Goal: Task Accomplishment & Management: Manage account settings

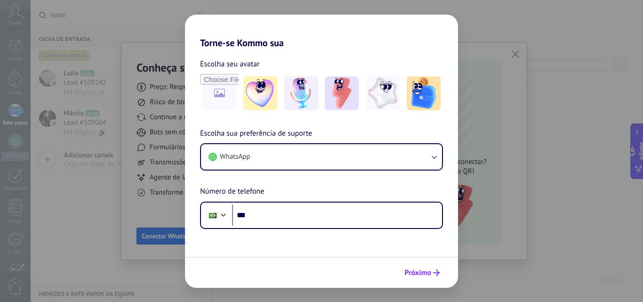
click at [428, 274] on font "Próximo" at bounding box center [417, 272] width 27 height 9
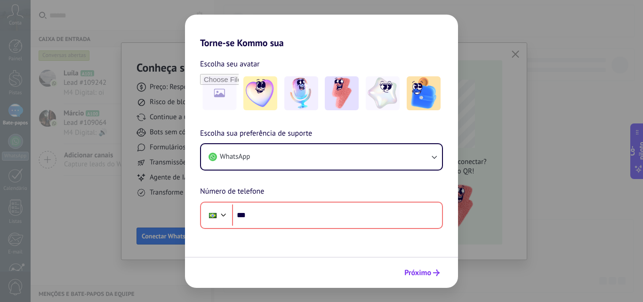
click at [433, 273] on icon "submit" at bounding box center [436, 272] width 7 height 7
click at [531, 56] on div "Torne-se Kommo sua Escolha seu avatar Escolha sua preferência de suporte WhatsA…" at bounding box center [321, 151] width 643 height 302
drag, startPoint x: 417, startPoint y: 276, endPoint x: 422, endPoint y: 277, distance: 5.3
click at [419, 277] on font "Próximo" at bounding box center [417, 272] width 27 height 9
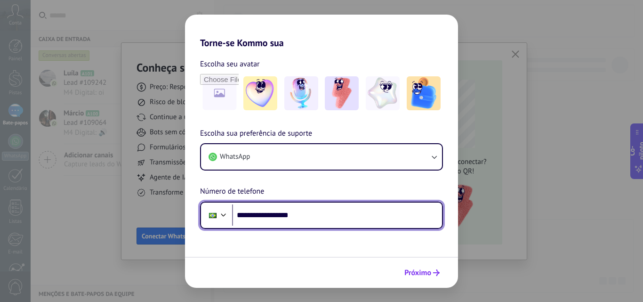
type input "**********"
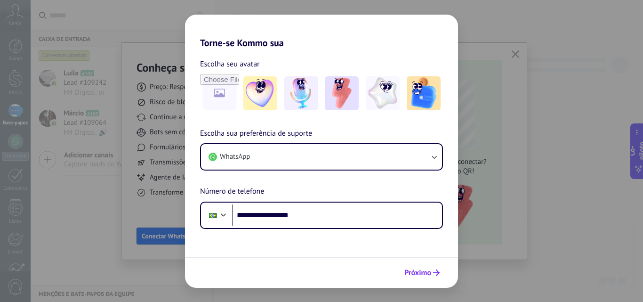
click at [420, 271] on font "Próximo" at bounding box center [417, 272] width 27 height 9
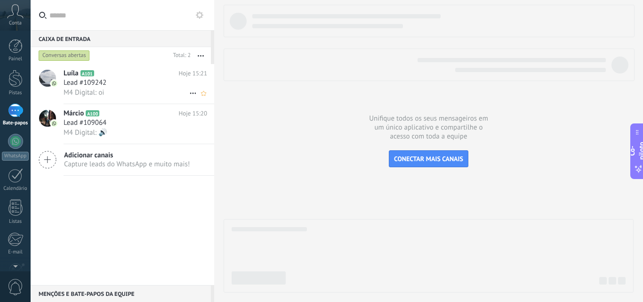
click at [44, 75] on div at bounding box center [47, 78] width 17 height 17
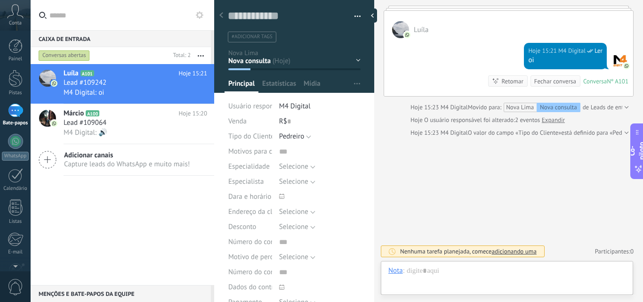
scroll to position [14, 0]
click at [401, 29] on div at bounding box center [400, 29] width 17 height 17
click at [438, 45] on div "Hoje 15:21 M4 Digital Ler oi Conversa Nº A101 Conversa № A101 Retomar Retomar F…" at bounding box center [508, 67] width 249 height 58
click at [353, 16] on button "button" at bounding box center [354, 16] width 14 height 14
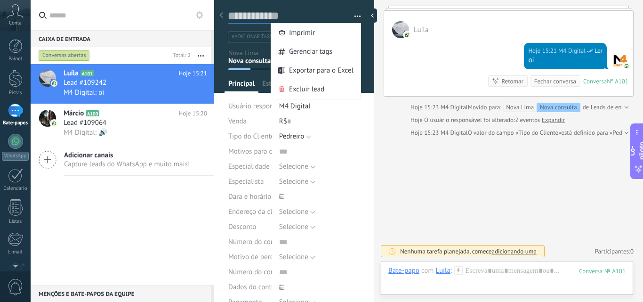
click at [331, 14] on textarea at bounding box center [288, 16] width 120 height 15
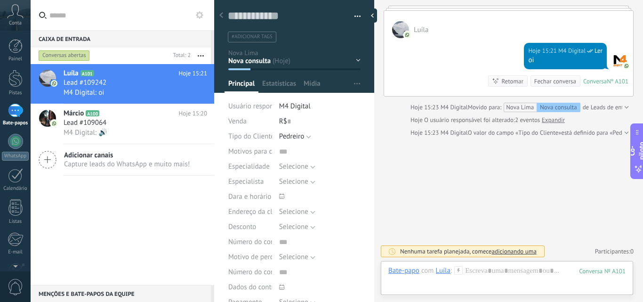
click at [400, 26] on div at bounding box center [400, 29] width 17 height 17
click at [432, 66] on div "Hoje 15:21 M4 Digital Ler oi Conversa Nº A101 Conversa № A101 Retomar Retomar F…" at bounding box center [508, 67] width 249 height 58
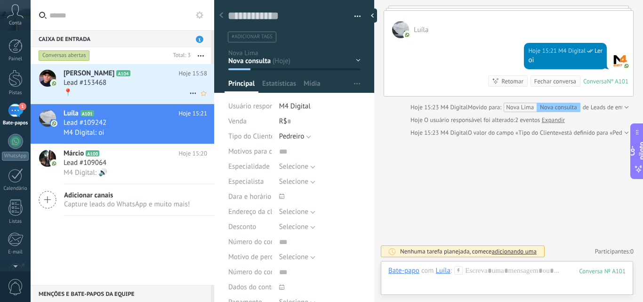
click at [114, 80] on div "Lead #153468" at bounding box center [136, 82] width 144 height 9
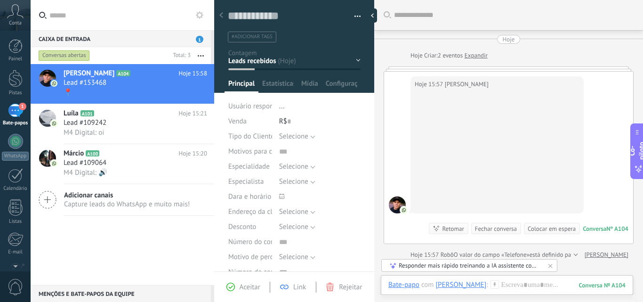
click at [12, 13] on icon at bounding box center [15, 11] width 16 height 14
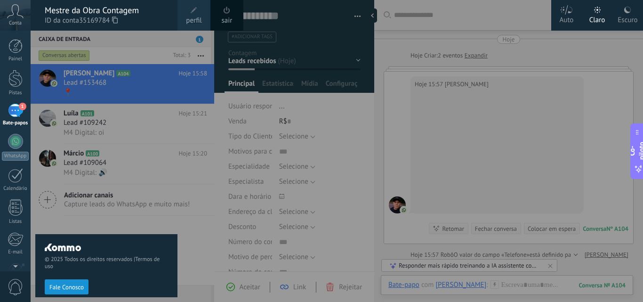
click at [449, 18] on div at bounding box center [352, 151] width 643 height 302
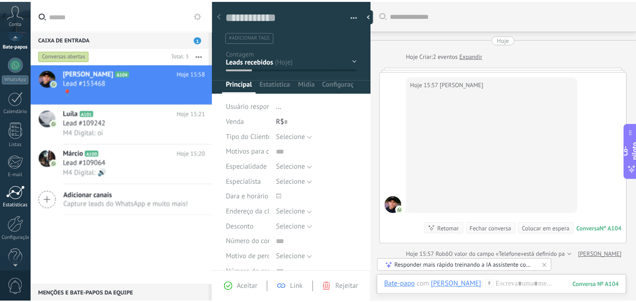
scroll to position [90, 0]
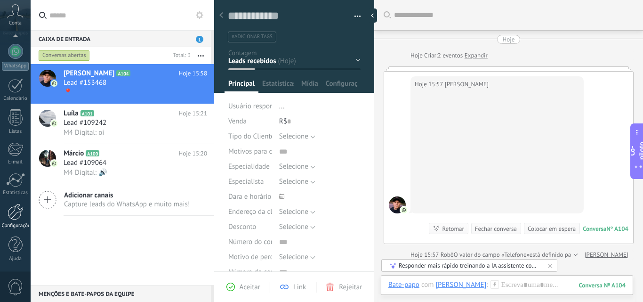
click at [15, 219] on div at bounding box center [16, 211] width 16 height 16
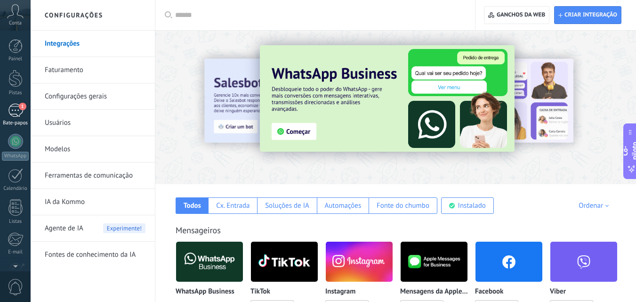
click at [11, 109] on div "1" at bounding box center [15, 111] width 15 height 14
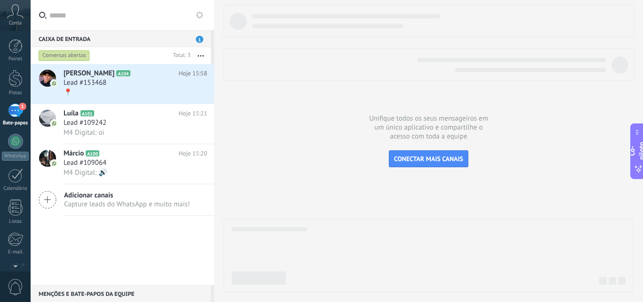
click at [14, 24] on font "Conta" at bounding box center [15, 23] width 13 height 7
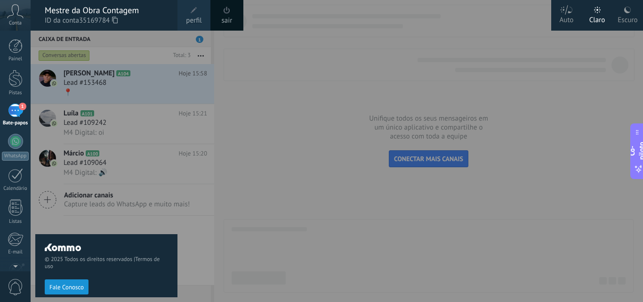
click at [187, 16] on font "perfil" at bounding box center [194, 20] width 16 height 9
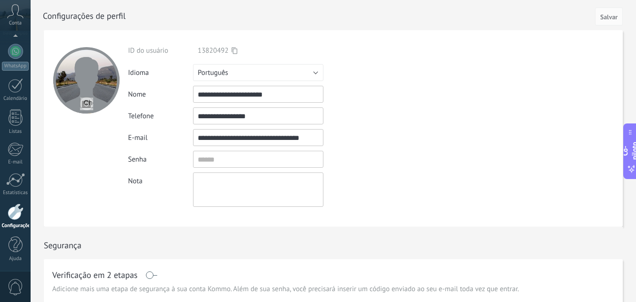
scroll to position [62, 0]
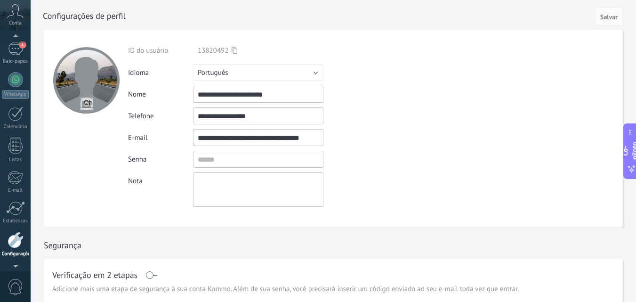
click at [18, 13] on use at bounding box center [16, 11] width 16 height 14
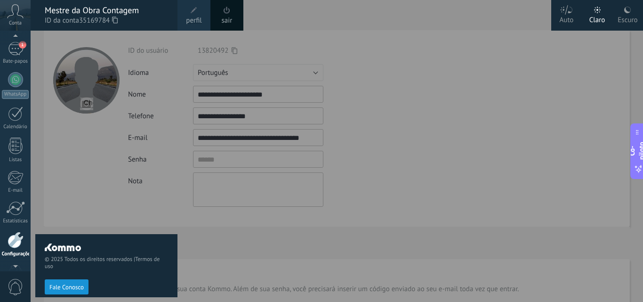
click at [338, 16] on div at bounding box center [352, 151] width 643 height 302
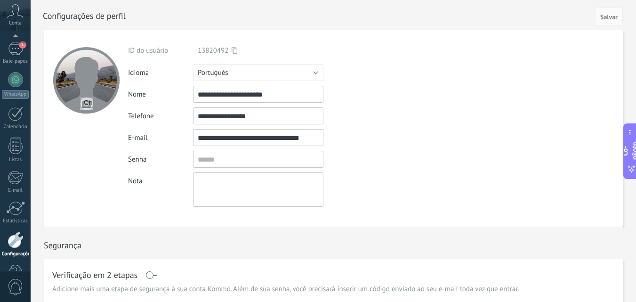
scroll to position [90, 0]
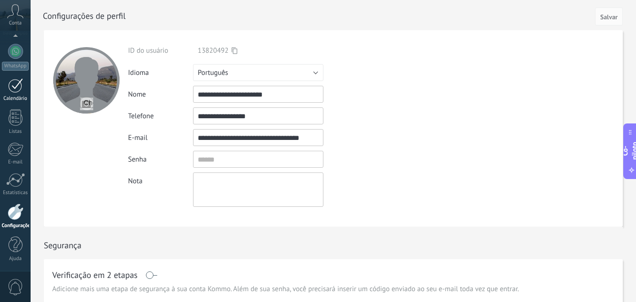
click at [12, 92] on div at bounding box center [15, 85] width 15 height 15
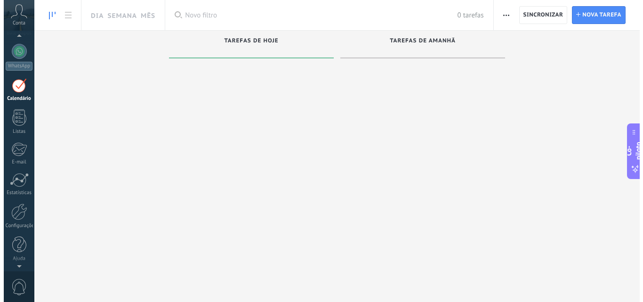
scroll to position [27, 0]
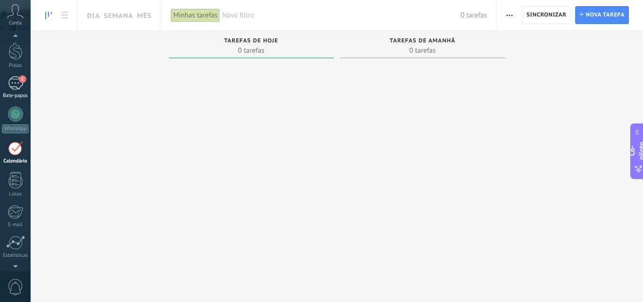
click at [14, 85] on div "1" at bounding box center [15, 83] width 15 height 14
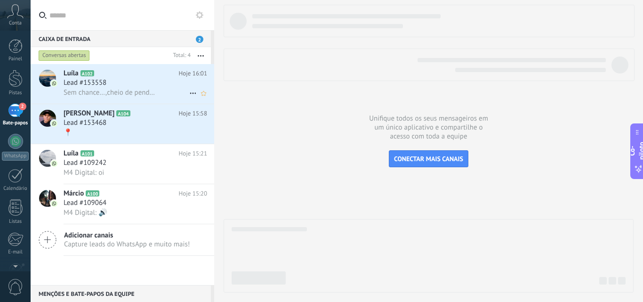
click at [147, 80] on div "Lead #153558" at bounding box center [136, 82] width 144 height 9
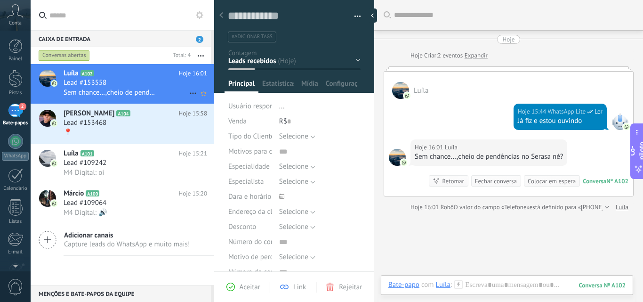
scroll to position [17, 0]
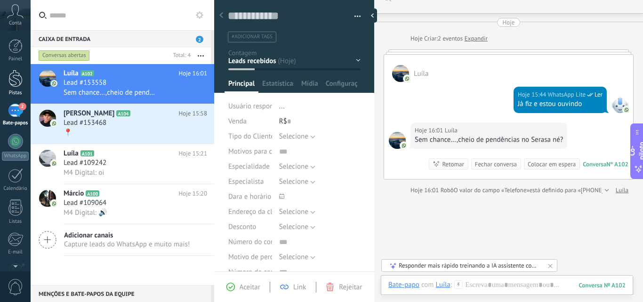
click at [19, 74] on div at bounding box center [15, 78] width 14 height 17
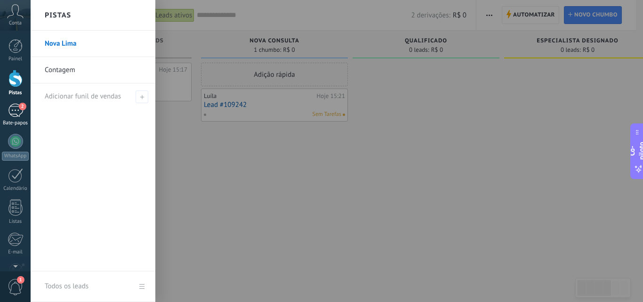
click at [16, 109] on div "2" at bounding box center [15, 111] width 15 height 14
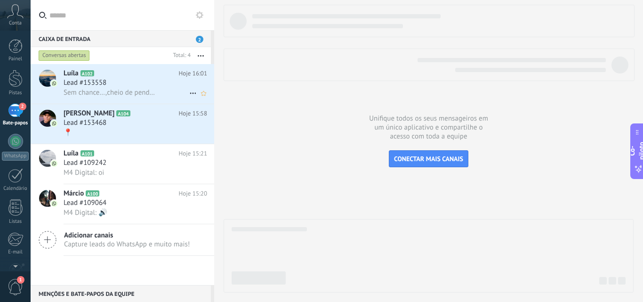
click at [131, 80] on div "Lead #153558" at bounding box center [136, 82] width 144 height 9
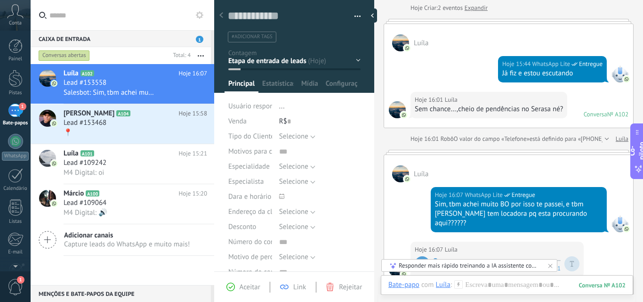
scroll to position [98, 0]
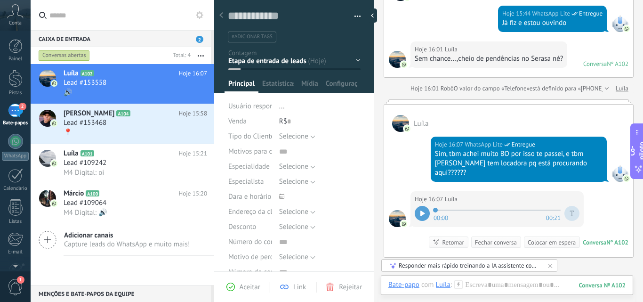
click at [592, 87] on font "está definido para «[PHONE_NUMBER]»" at bounding box center [581, 88] width 103 height 8
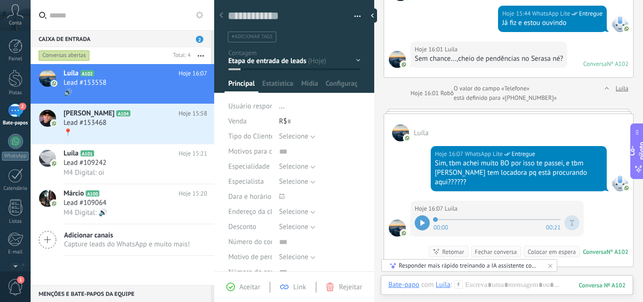
click at [603, 87] on div at bounding box center [605, 93] width 6 height 19
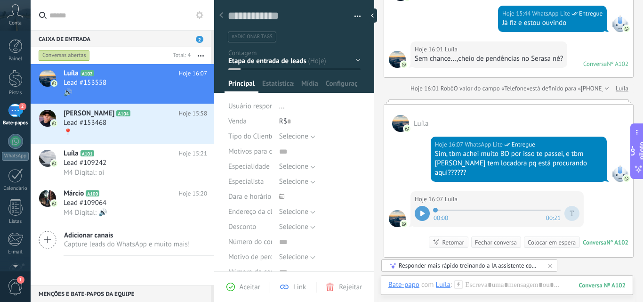
click at [597, 88] on font "está definido para «[PHONE_NUMBER]»" at bounding box center [581, 88] width 103 height 8
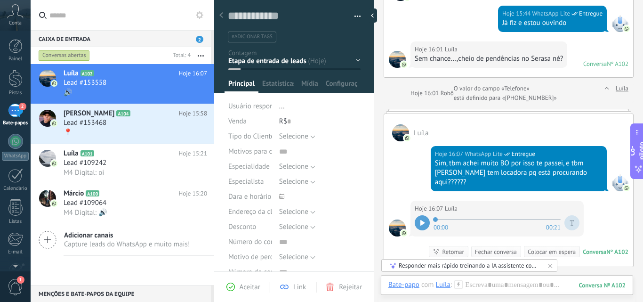
click at [532, 97] on font "está definido para «[PHONE_NUMBER]»" at bounding box center [505, 98] width 103 height 8
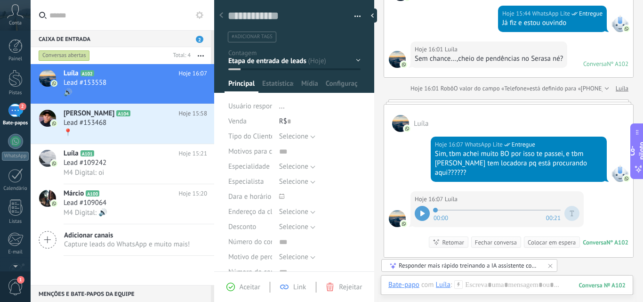
click at [205, 54] on button "button" at bounding box center [201, 55] width 20 height 17
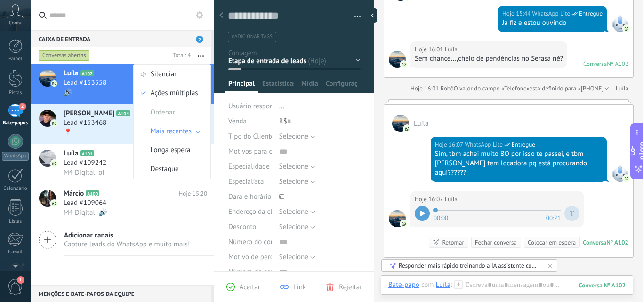
click at [136, 28] on input "text" at bounding box center [127, 15] width 157 height 30
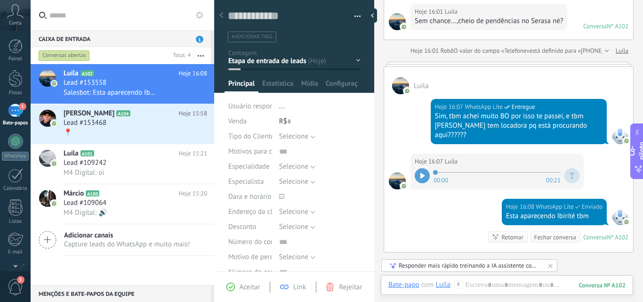
click at [149, 28] on input "text" at bounding box center [127, 15] width 157 height 30
click at [394, 111] on div "Hoje 16:07 WhatsApp Lite Entregue Sim, tbm achei muito BO por isso te passei, e…" at bounding box center [508, 123] width 249 height 59
click at [187, 210] on icon at bounding box center [192, 213] width 11 height 11
click at [109, 11] on div at bounding box center [321, 151] width 643 height 302
click at [187, 172] on icon at bounding box center [192, 173] width 11 height 11
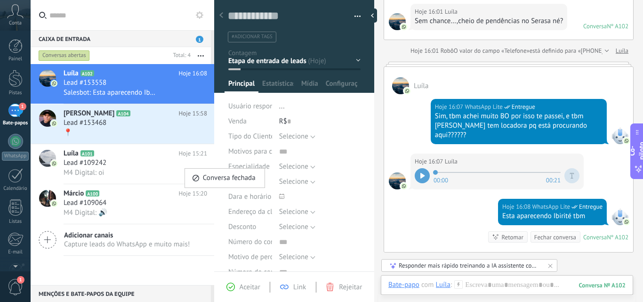
click at [133, 6] on div at bounding box center [321, 151] width 643 height 302
click at [187, 133] on icon at bounding box center [192, 133] width 11 height 11
click at [141, 22] on div at bounding box center [321, 151] width 643 height 302
click at [187, 91] on icon at bounding box center [192, 93] width 11 height 11
click at [151, 21] on div at bounding box center [321, 151] width 643 height 302
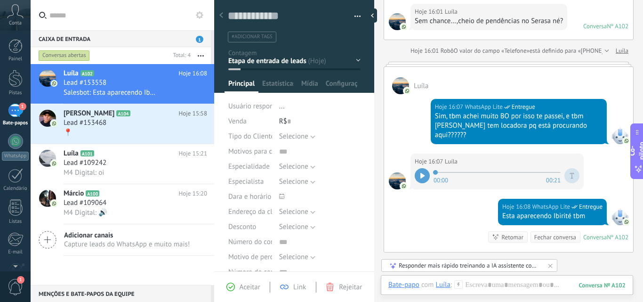
click at [199, 17] on use at bounding box center [200, 15] width 8 height 8
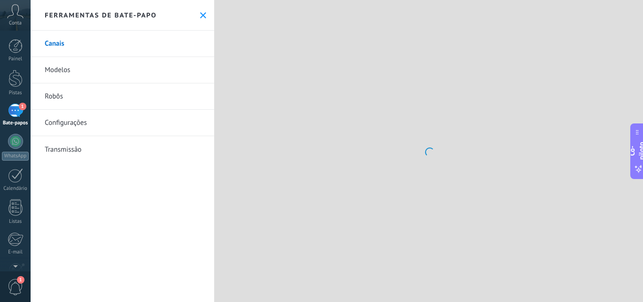
scroll to position [205, 0]
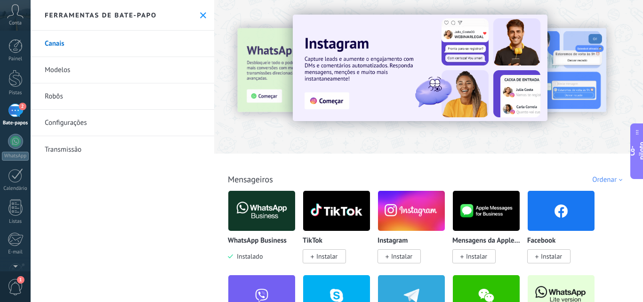
click at [200, 18] on icon at bounding box center [203, 15] width 6 height 6
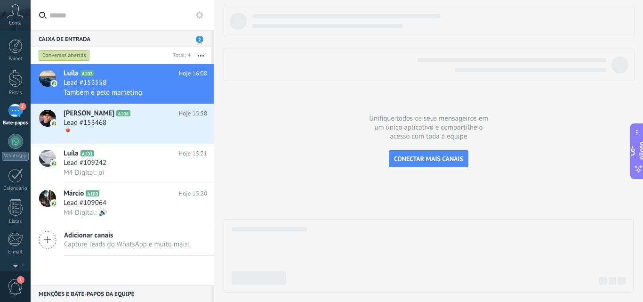
click at [117, 16] on input "text" at bounding box center [127, 15] width 157 height 30
click at [103, 126] on font "Lead #153468" at bounding box center [85, 122] width 43 height 9
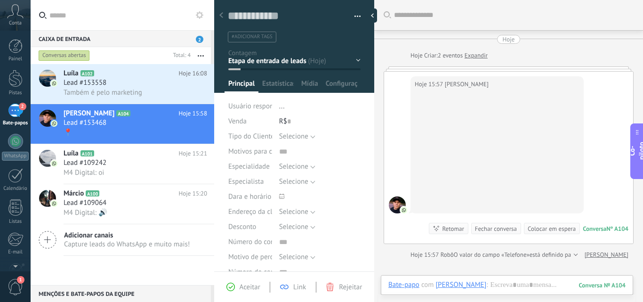
scroll to position [4, 0]
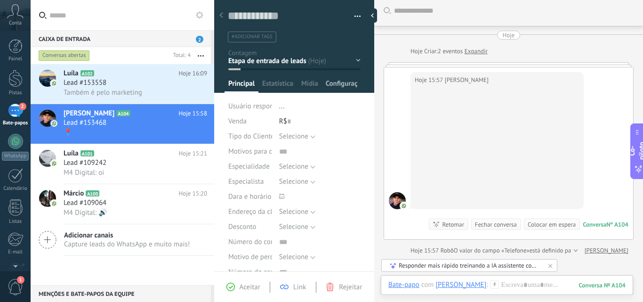
click at [340, 83] on font "Configurações" at bounding box center [347, 83] width 42 height 9
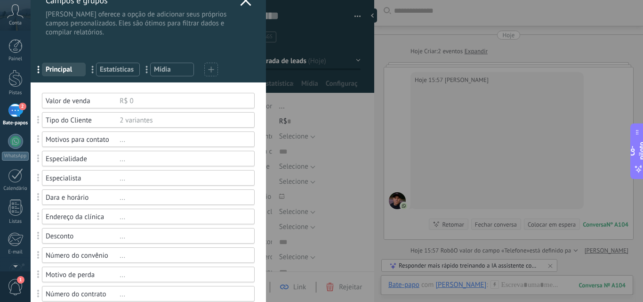
scroll to position [0, 0]
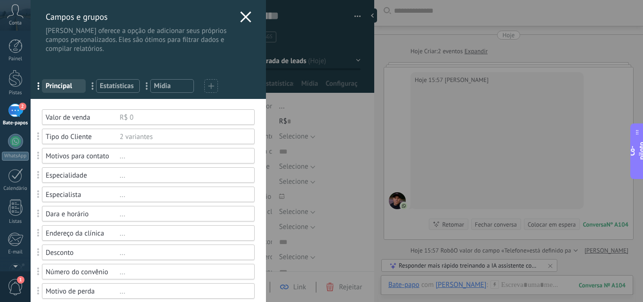
click at [242, 19] on icon at bounding box center [245, 16] width 11 height 11
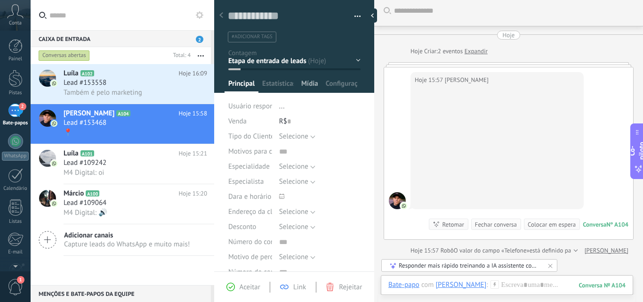
click at [305, 82] on font "Mídia" at bounding box center [309, 83] width 17 height 9
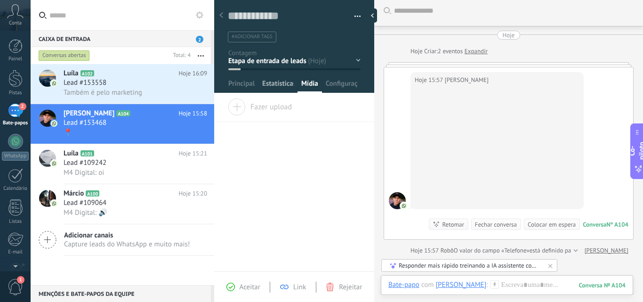
click at [282, 79] on font "Estatísticas" at bounding box center [279, 83] width 34 height 9
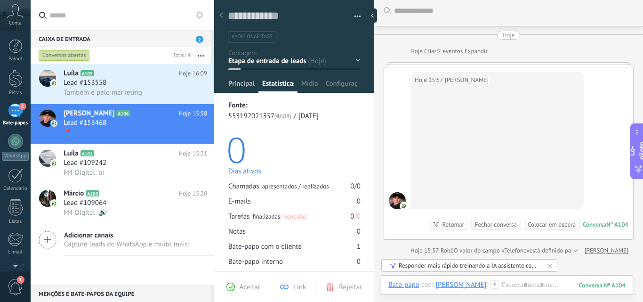
click at [239, 83] on font "Principal" at bounding box center [241, 83] width 26 height 9
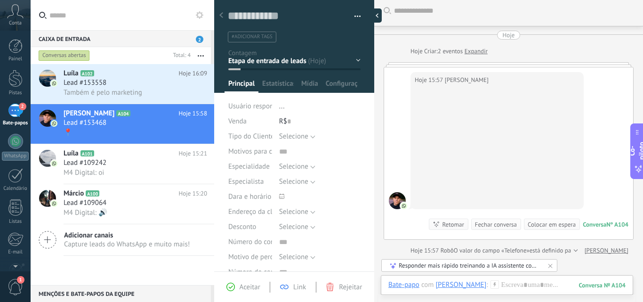
click at [376, 13] on div at bounding box center [375, 15] width 14 height 14
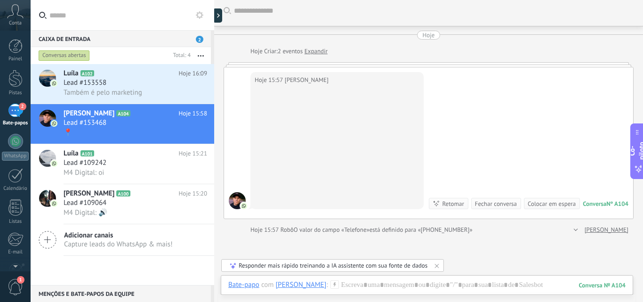
scroll to position [28, 0]
click at [134, 77] on h2 "Luíla A102" at bounding box center [121, 73] width 115 height 9
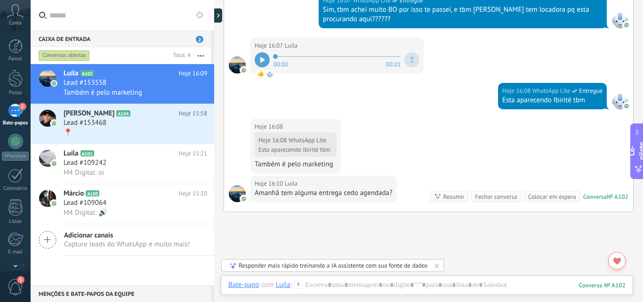
scroll to position [310, 0]
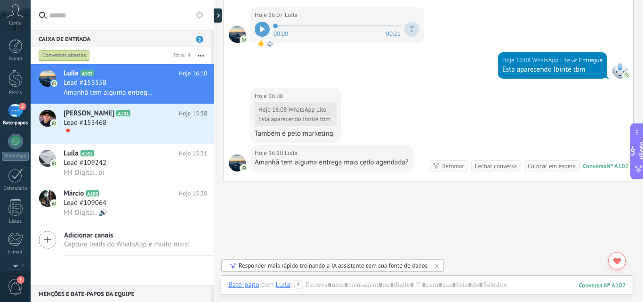
click at [393, 81] on div "Hoje 16:08 WhatsApp Lite Entregue Esta aparecendo Ibirité tbm" at bounding box center [428, 70] width 409 height 36
click at [23, 18] on use at bounding box center [16, 11] width 16 height 14
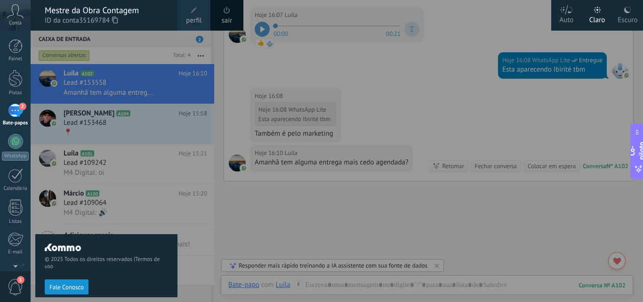
click at [193, 15] on span at bounding box center [194, 10] width 10 height 10
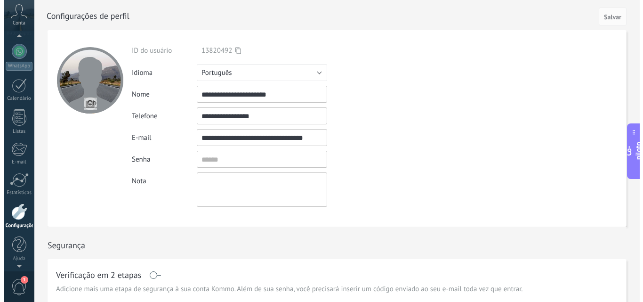
scroll to position [73, 0]
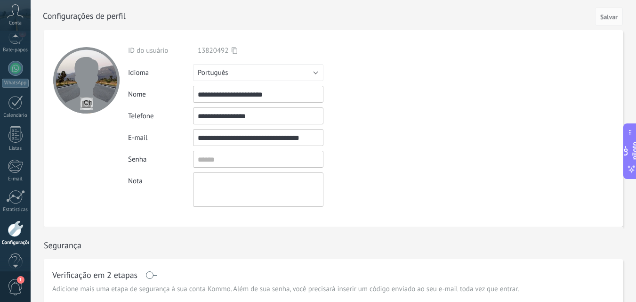
click at [16, 18] on div "Conta" at bounding box center [15, 15] width 31 height 31
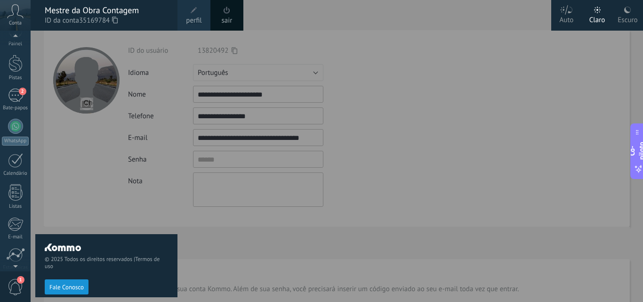
scroll to position [0, 0]
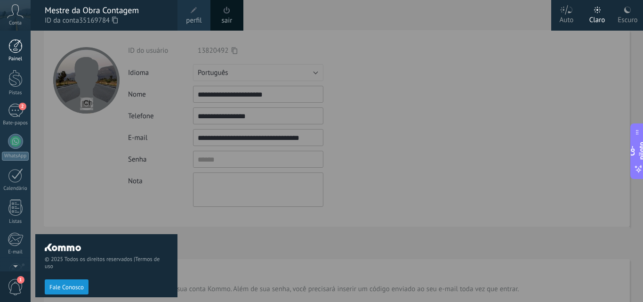
click at [17, 43] on div at bounding box center [15, 46] width 14 height 14
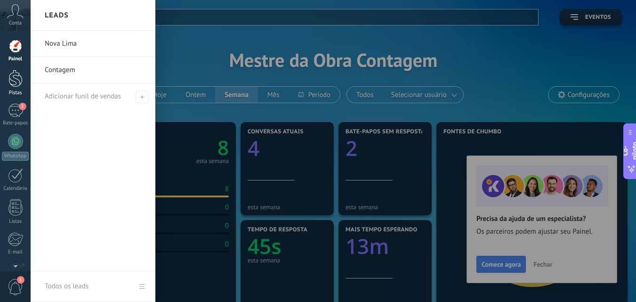
click at [20, 74] on div at bounding box center [15, 78] width 14 height 17
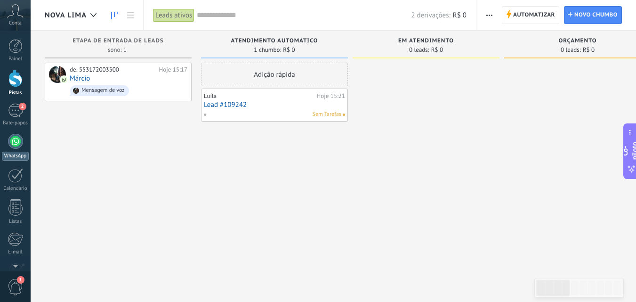
click at [13, 139] on div at bounding box center [15, 141] width 15 height 15
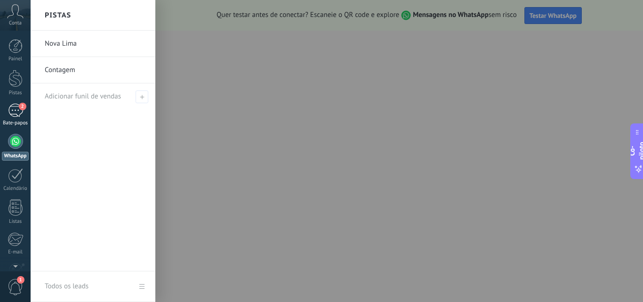
click at [10, 108] on div "2" at bounding box center [15, 111] width 15 height 14
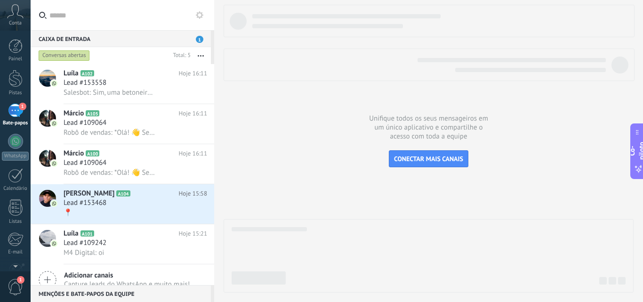
click at [199, 14] on icon at bounding box center [200, 15] width 8 height 8
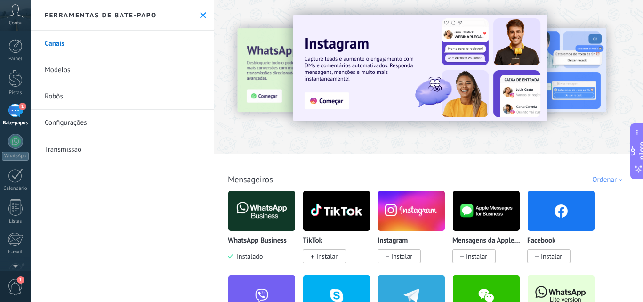
click at [201, 14] on use at bounding box center [203, 15] width 6 height 6
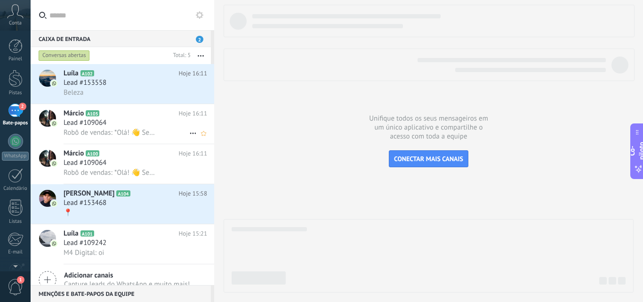
click at [115, 128] on div "Robô de vendas: *Olá! 👋 Seja bem-vindo(a) ao Mestre da Obra! * *Que bom ter voc…" at bounding box center [136, 133] width 144 height 10
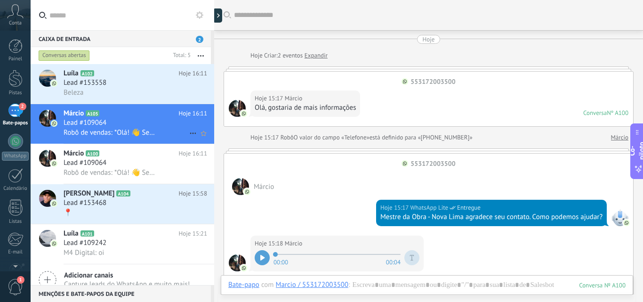
scroll to position [418, 0]
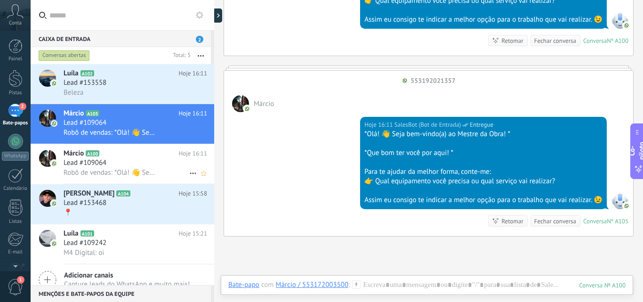
click at [161, 159] on div "Lead #109064" at bounding box center [136, 162] width 144 height 9
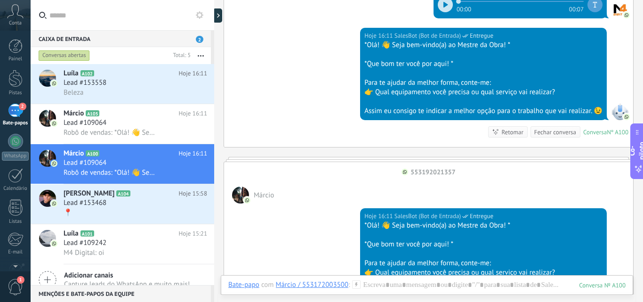
scroll to position [310, 0]
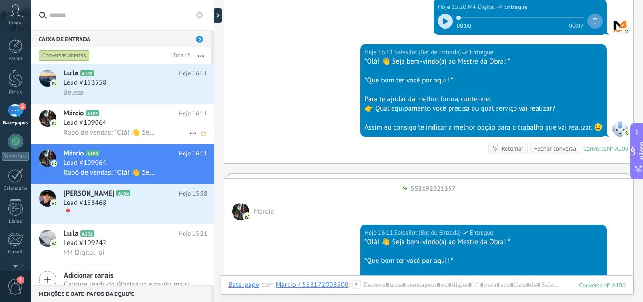
click at [107, 128] on div "Robô de vendas: *Olá! 👋 Seja bem-vindo(a) ao Mestre da Obra! * *Que bom ter voc…" at bounding box center [136, 133] width 144 height 10
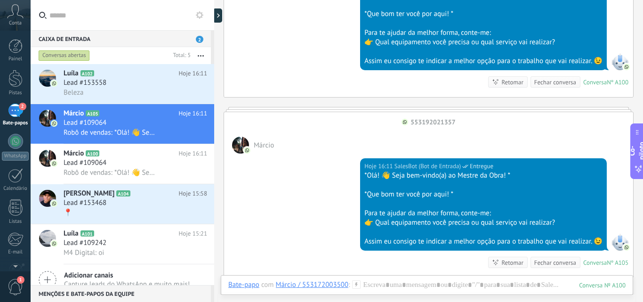
scroll to position [517, 0]
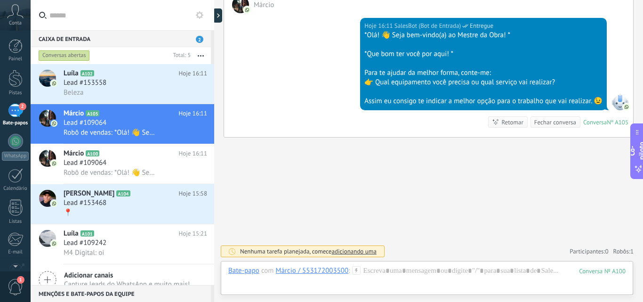
click at [330, 270] on font "Márcio / 553172003500" at bounding box center [312, 270] width 73 height 9
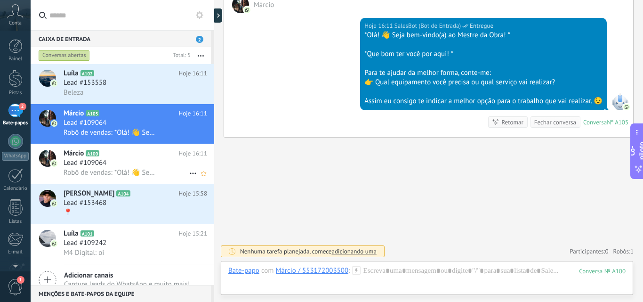
click at [110, 159] on h3 "Lead #109064" at bounding box center [88, 162] width 48 height 9
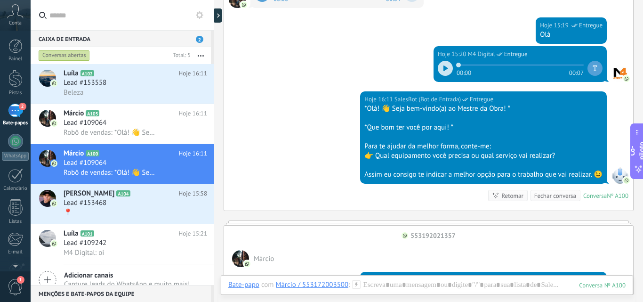
scroll to position [517, 0]
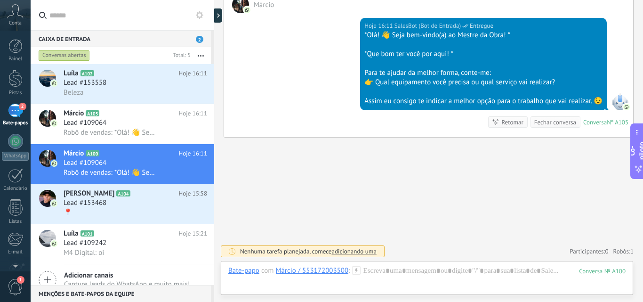
click at [316, 270] on font "Márcio / 553172003500" at bounding box center [312, 270] width 73 height 9
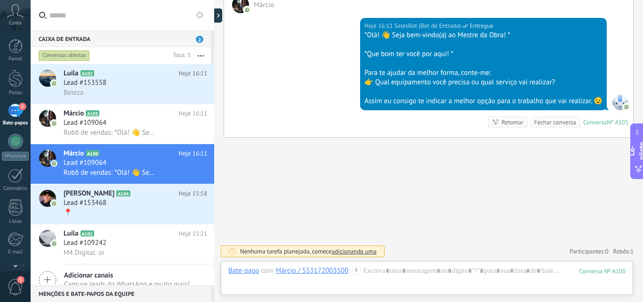
click at [317, 273] on font "Márcio / 553172003500" at bounding box center [312, 270] width 73 height 9
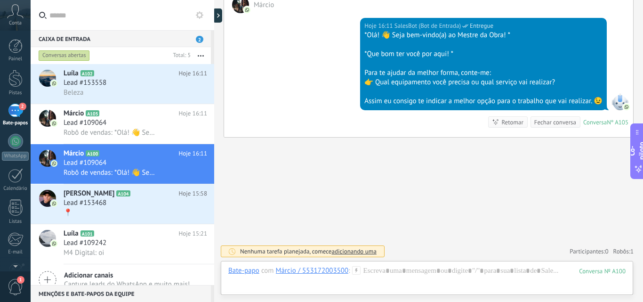
click at [126, 236] on h2 "Luíla A101" at bounding box center [121, 233] width 115 height 9
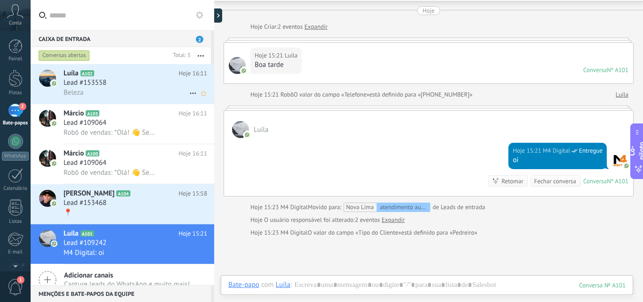
scroll to position [29, 0]
click at [105, 19] on input "text" at bounding box center [127, 15] width 157 height 30
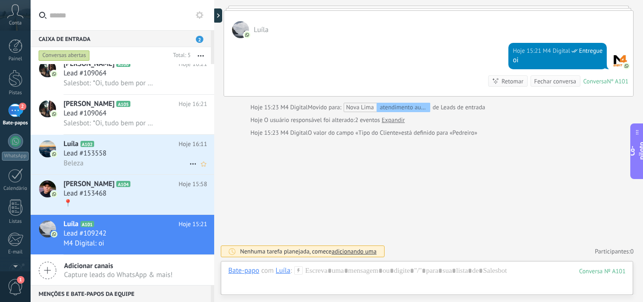
scroll to position [0, 0]
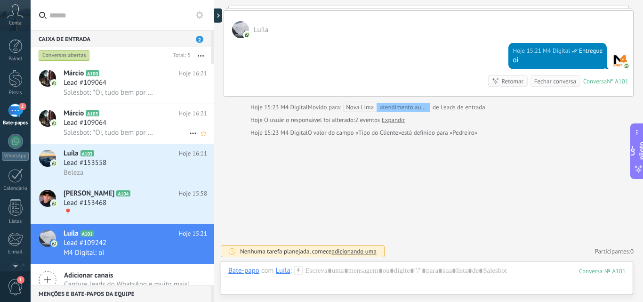
click at [118, 119] on div "Lead #109064" at bounding box center [136, 122] width 144 height 9
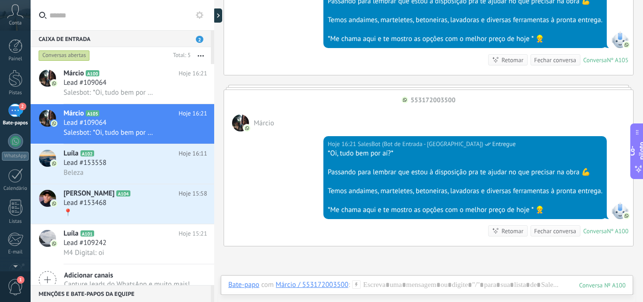
scroll to position [722, 0]
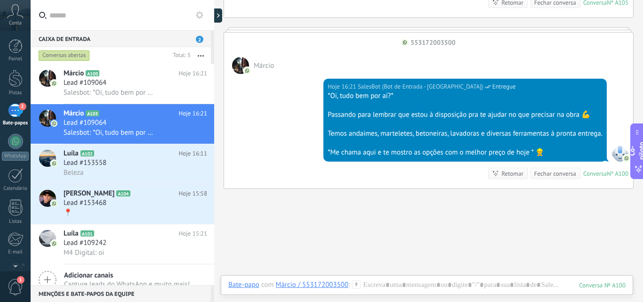
click at [56, 55] on font "Conversas abertas" at bounding box center [64, 55] width 44 height 7
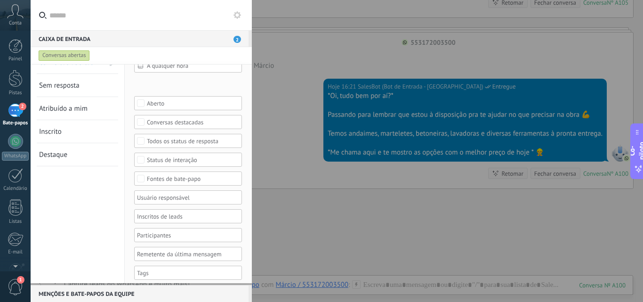
scroll to position [20, 0]
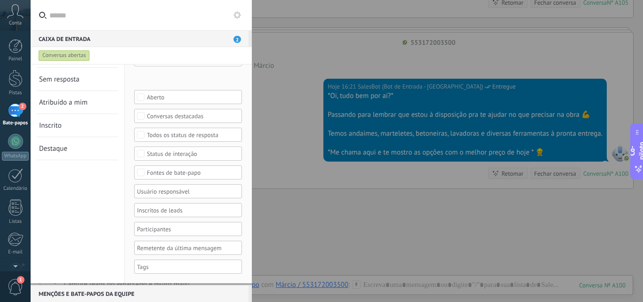
click at [160, 268] on div at bounding box center [185, 266] width 98 height 11
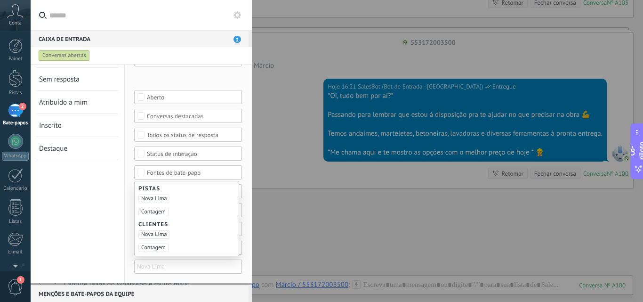
click at [151, 234] on font "Nova Lima" at bounding box center [153, 234] width 25 height 7
click at [110, 246] on div "Conversas abertas Sem resposta Atribuído a mim Inscrito Destaque Salvar" at bounding box center [78, 164] width 94 height 238
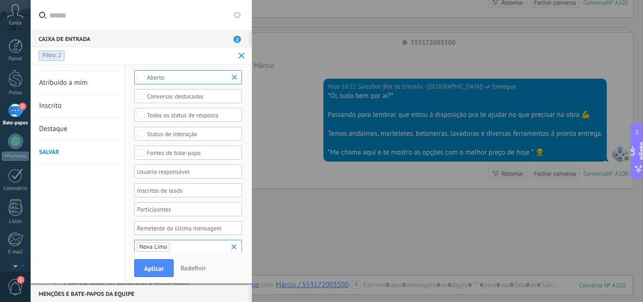
scroll to position [50, 0]
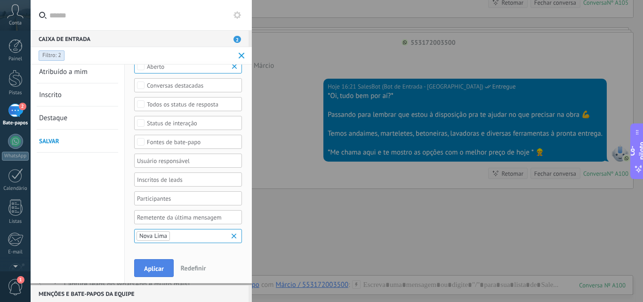
click at [154, 269] on font "Aplicar" at bounding box center [154, 268] width 20 height 8
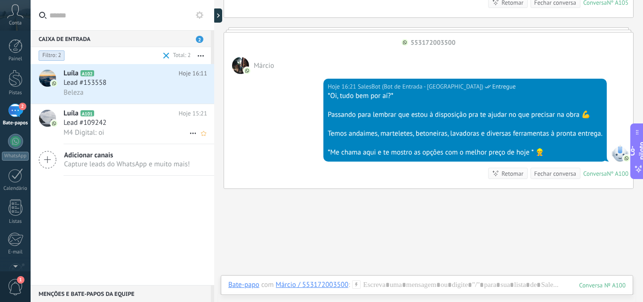
click at [131, 123] on div "Lead #109242" at bounding box center [136, 122] width 144 height 9
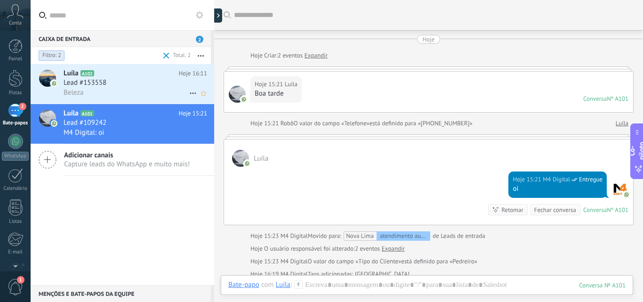
click at [112, 79] on div "Lead #153558" at bounding box center [136, 82] width 144 height 9
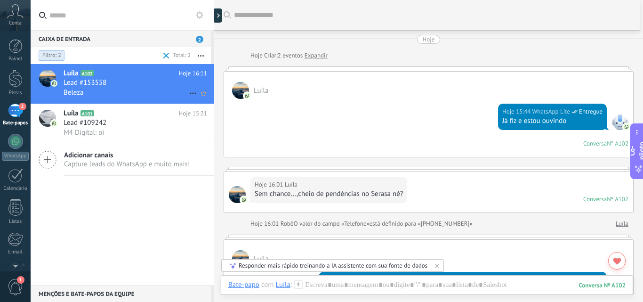
click at [92, 82] on font "Lead #153558" at bounding box center [85, 82] width 43 height 9
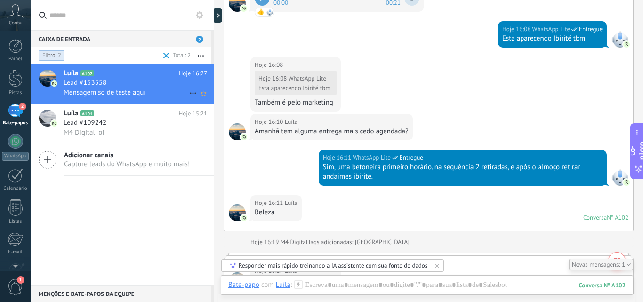
scroll to position [502, 0]
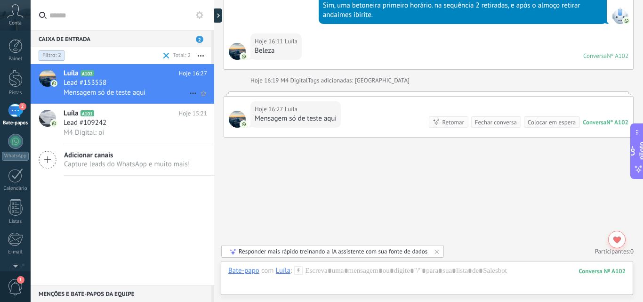
click at [87, 120] on font "Lead #109242" at bounding box center [85, 122] width 43 height 9
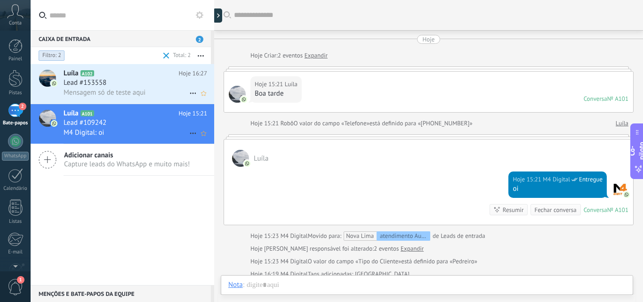
scroll to position [29, 0]
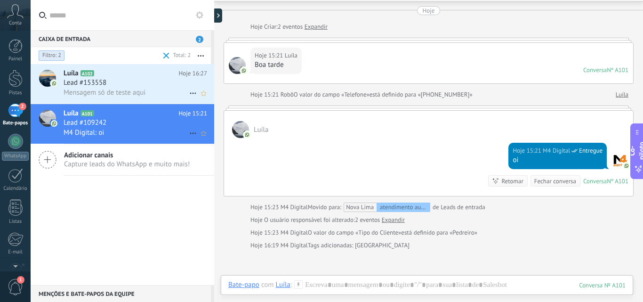
click at [214, 17] on div at bounding box center [214, 151] width 0 height 302
click at [220, 17] on div at bounding box center [220, 15] width 14 height 14
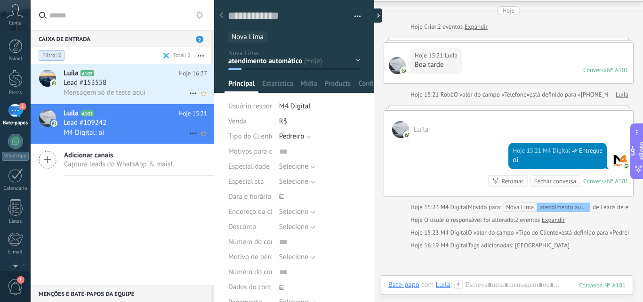
type textarea "**********"
click at [375, 16] on div at bounding box center [375, 15] width 14 height 14
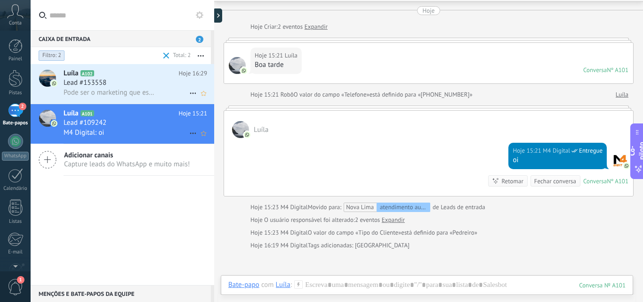
click at [132, 89] on font "Pode ser o marketing que está se ajustando" at bounding box center [129, 92] width 131 height 9
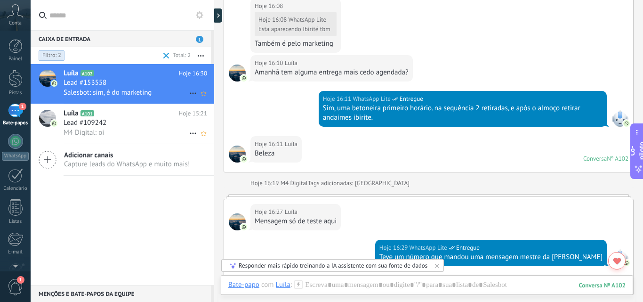
scroll to position [392, 0]
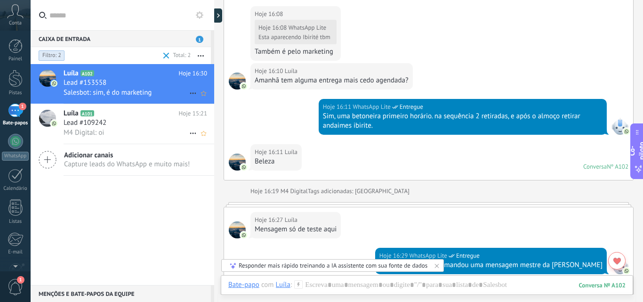
click at [144, 232] on div "Luíla A102 Hoje 16:30 Lead #153558 Salesbot: sim, é do marketing Luíla A101 Hoj…" at bounding box center [123, 174] width 184 height 221
click at [138, 233] on div "Luíla A102 Hoje 16:30 Lead #153558 Salesbot: sim, é do marketing Luíla A101 Hoj…" at bounding box center [123, 174] width 184 height 221
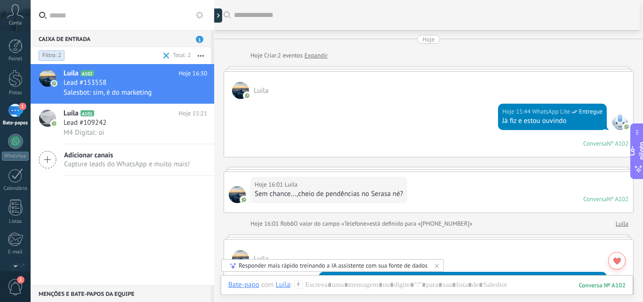
click at [177, 213] on div "Luíla A102 Hoje 16:30 Lead #153558 Salesbot: sim, é do marketing Luíla A101 Hoj…" at bounding box center [123, 174] width 184 height 221
click at [17, 113] on div "1" at bounding box center [15, 111] width 15 height 14
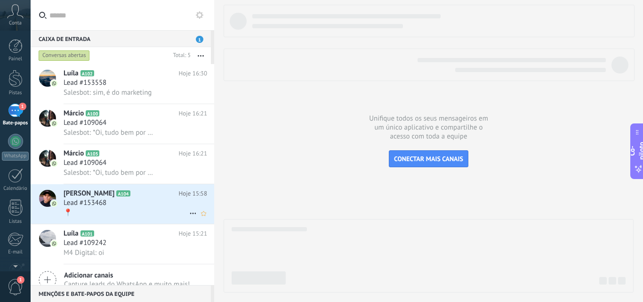
click at [133, 198] on icon at bounding box center [137, 193] width 9 height 9
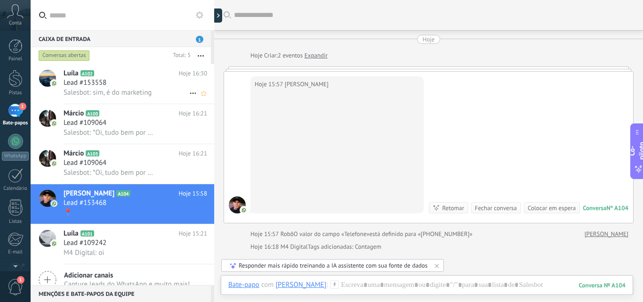
click at [103, 88] on font "Salesbot: sim, é do marketing" at bounding box center [108, 92] width 88 height 9
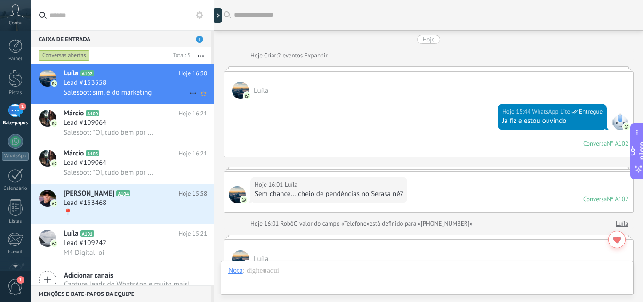
scroll to position [627, 0]
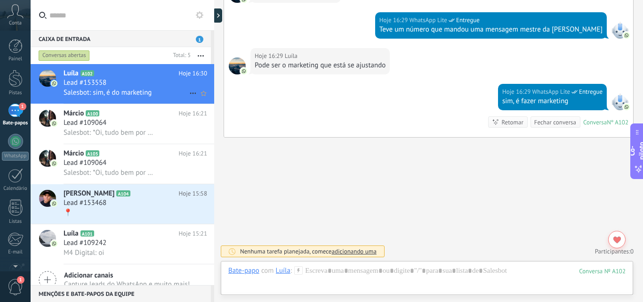
click at [84, 57] on font "Conversas abertas" at bounding box center [64, 55] width 44 height 7
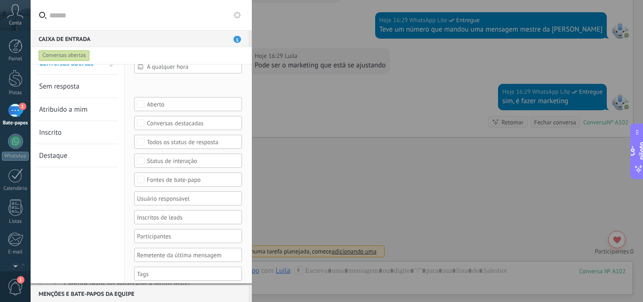
scroll to position [20, 0]
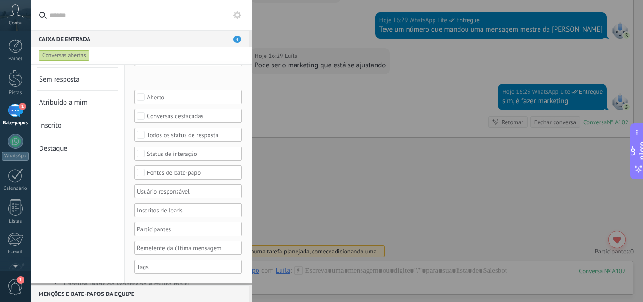
click at [173, 267] on div at bounding box center [185, 266] width 98 height 11
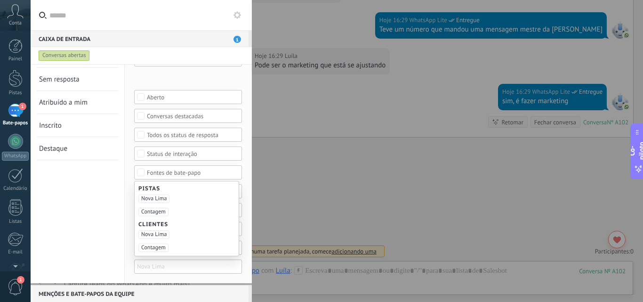
click at [157, 199] on font "Nova Lima" at bounding box center [153, 198] width 25 height 7
click at [110, 257] on div "Conversas abertas Sem resposta Atribuído a mim Inscrito Destaque Salvar" at bounding box center [78, 164] width 94 height 238
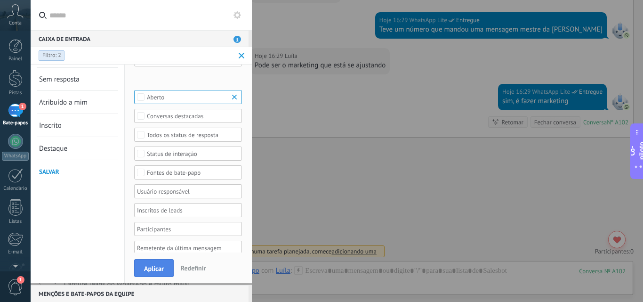
click at [161, 272] on font "Aplicar" at bounding box center [154, 268] width 20 height 8
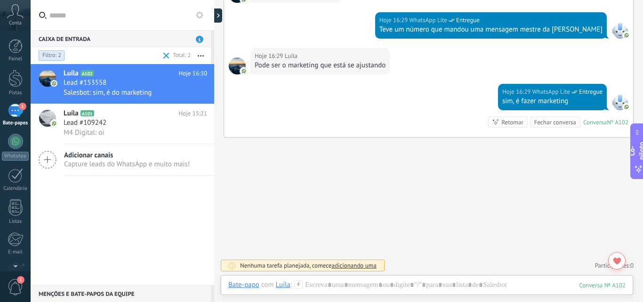
scroll to position [580, 0]
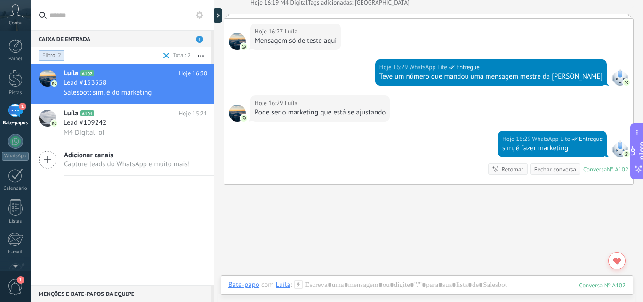
click at [239, 113] on div at bounding box center [237, 112] width 17 height 17
click at [219, 16] on div at bounding box center [220, 15] width 14 height 14
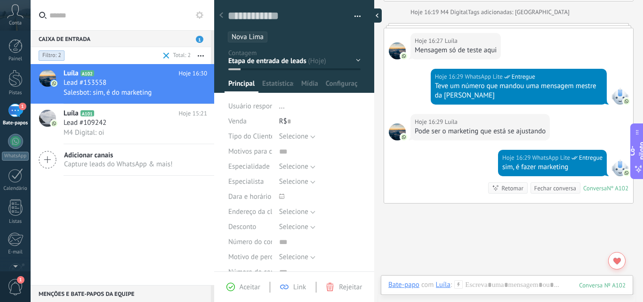
type textarea "**********"
click at [0, 0] on div "Atendimento Automático em Atendimento Orçamento Envio documentação contrato" at bounding box center [0, 0] width 0 height 0
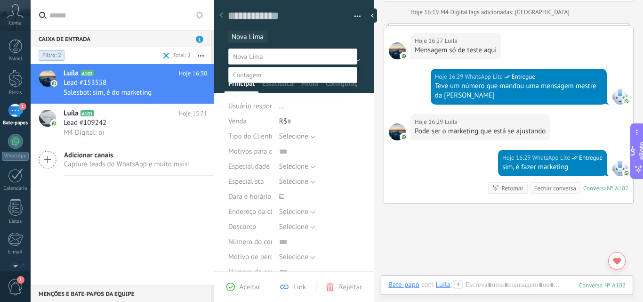
scroll to position [18, 0]
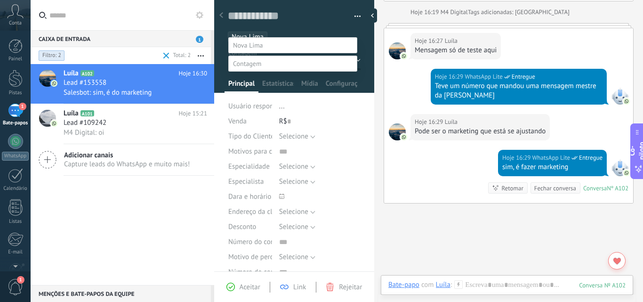
click at [378, 88] on div at bounding box center [337, 140] width 612 height 302
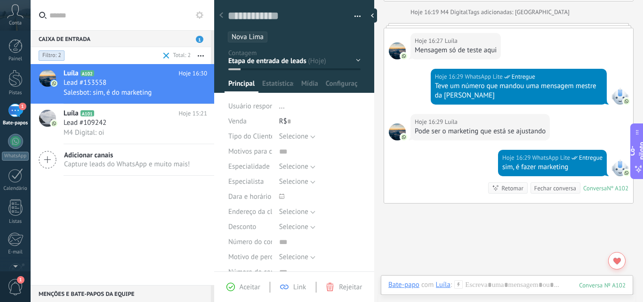
click at [372, 17] on div at bounding box center [372, 15] width 9 height 14
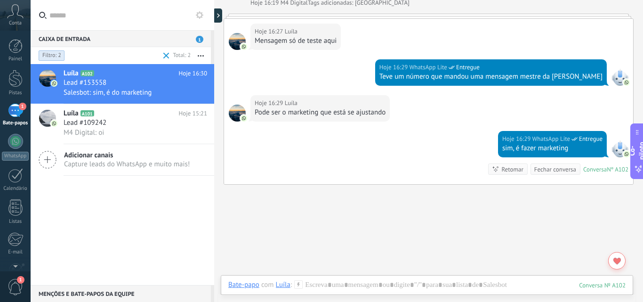
click at [623, 82] on img at bounding box center [626, 82] width 7 height 7
click at [619, 78] on div at bounding box center [619, 77] width 17 height 17
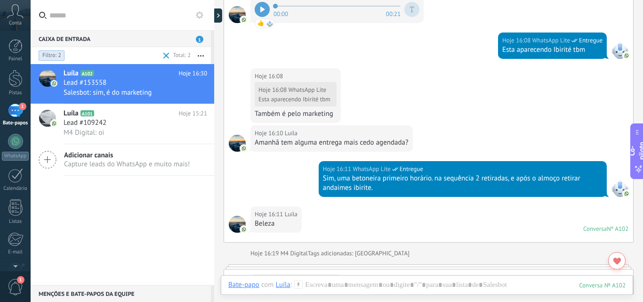
scroll to position [627, 0]
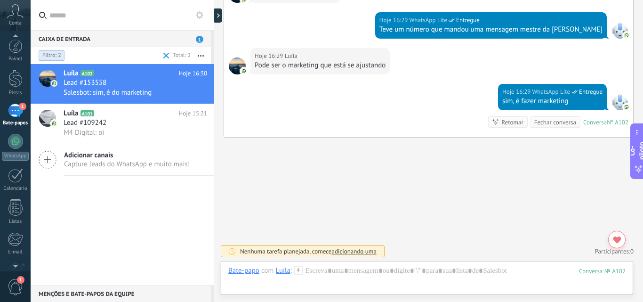
click at [11, 282] on span "1" at bounding box center [16, 287] width 16 height 16
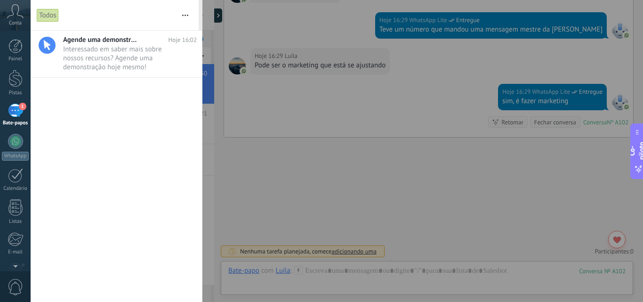
click at [189, 14] on button "button" at bounding box center [185, 15] width 20 height 30
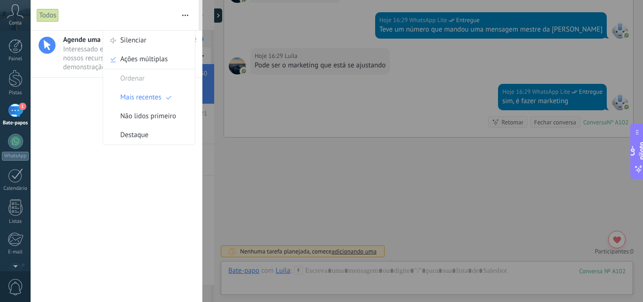
click at [208, 150] on div at bounding box center [321, 151] width 643 height 302
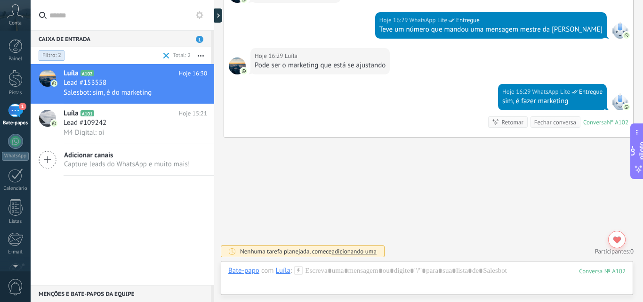
click at [19, 16] on icon at bounding box center [15, 11] width 16 height 14
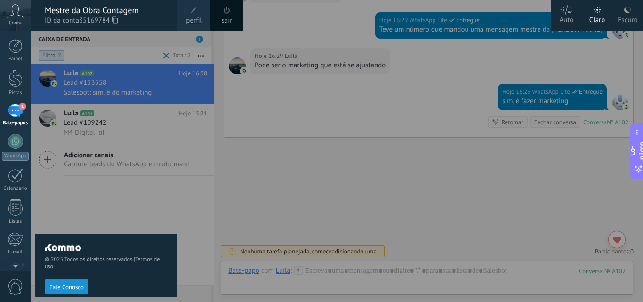
click at [625, 10] on use at bounding box center [627, 10] width 7 height 7
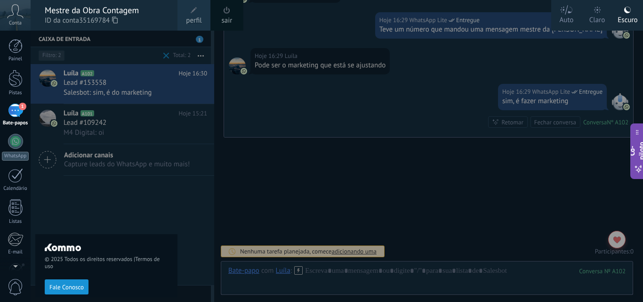
click at [250, 201] on div at bounding box center [352, 151] width 643 height 302
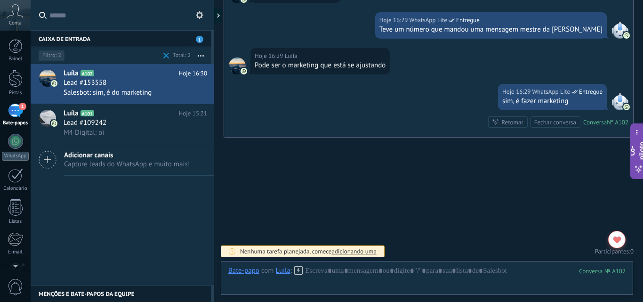
click at [18, 19] on div "Conta" at bounding box center [15, 15] width 31 height 31
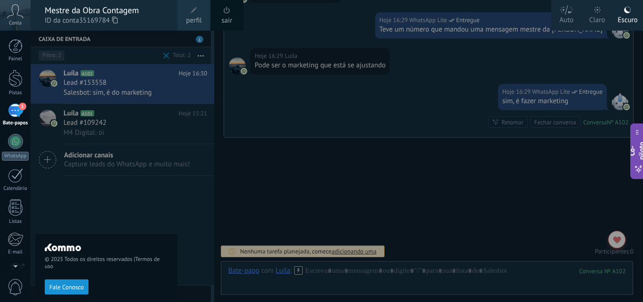
click at [193, 10] on span at bounding box center [194, 10] width 7 height 7
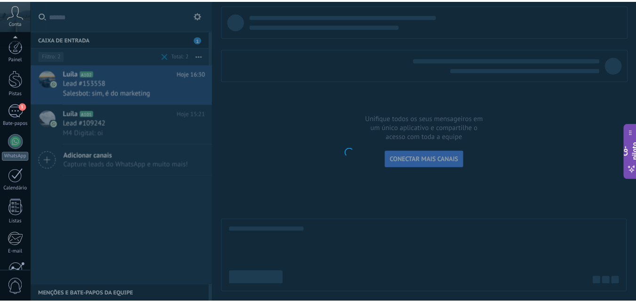
scroll to position [90, 0]
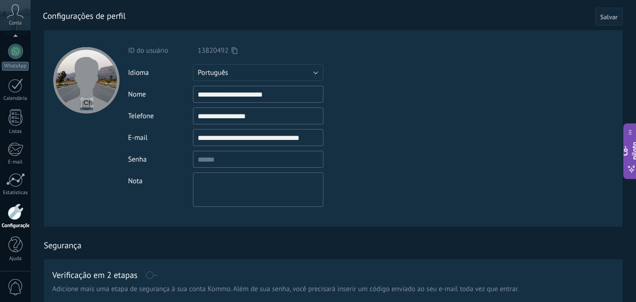
click at [85, 103] on input "file" at bounding box center [86, 103] width 13 height 13
click at [281, 93] on input "**********" at bounding box center [258, 94] width 130 height 17
type input "**********"
click at [609, 19] on font "Salvar" at bounding box center [608, 17] width 17 height 8
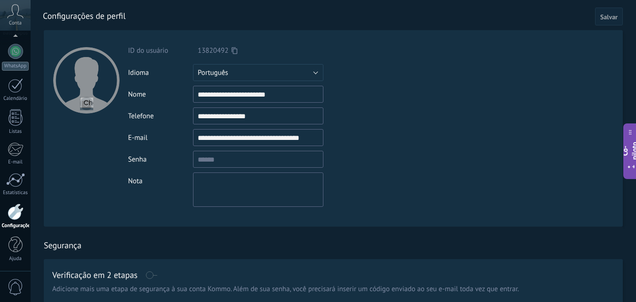
click at [67, 186] on div at bounding box center [86, 128] width 84 height 196
click at [19, 49] on div at bounding box center [15, 51] width 15 height 15
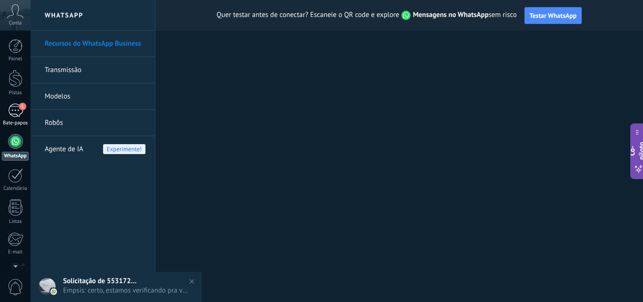
click at [20, 108] on span "1" at bounding box center [23, 107] width 8 height 8
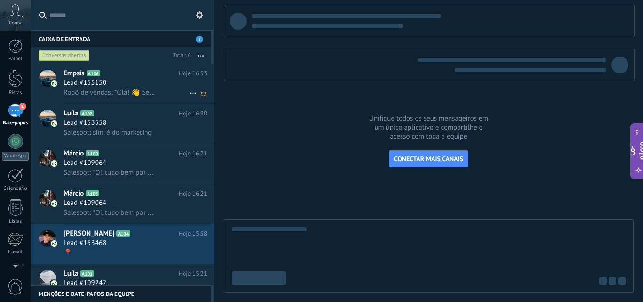
drag, startPoint x: 112, startPoint y: 80, endPoint x: 119, endPoint y: 79, distance: 7.5
click at [112, 79] on div "Lead #155150" at bounding box center [136, 82] width 144 height 9
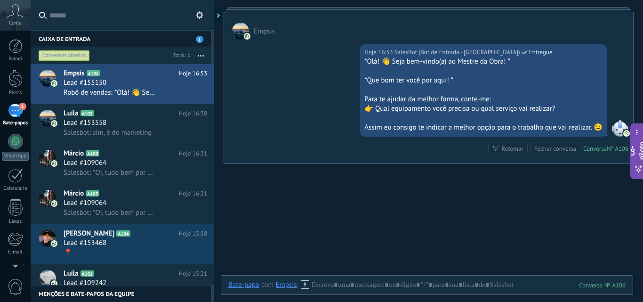
scroll to position [210, 0]
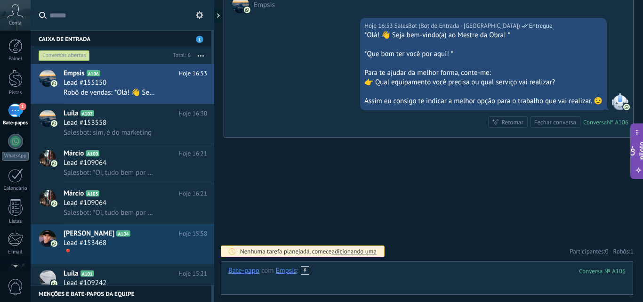
click at [410, 283] on div at bounding box center [426, 280] width 397 height 28
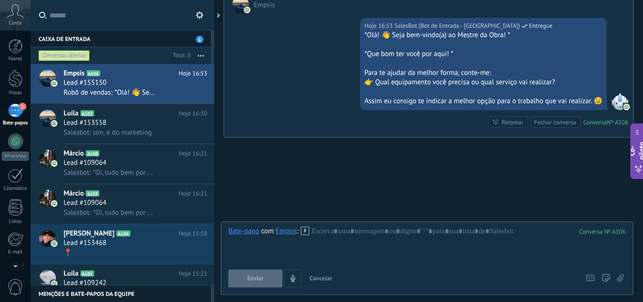
click at [325, 276] on font "Cancelar" at bounding box center [321, 278] width 23 height 8
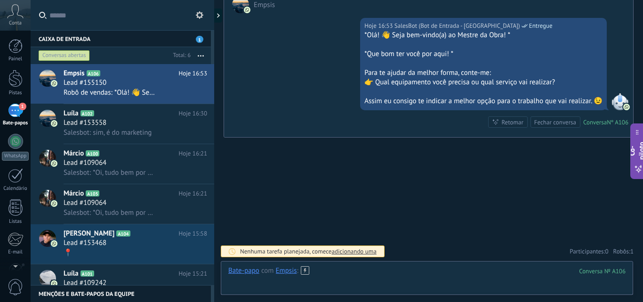
click at [347, 279] on div at bounding box center [426, 280] width 397 height 28
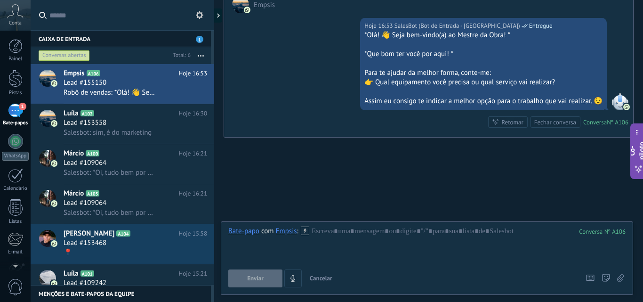
click at [319, 277] on font "Cancelar" at bounding box center [321, 278] width 23 height 8
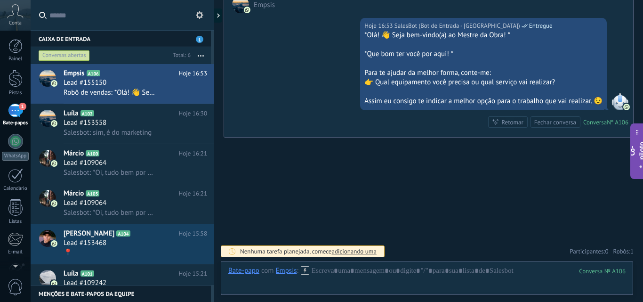
click at [389, 220] on div "Buscar Carregar mais Hoje Hoje Criar: 2 eventos Expandir Hoje 16:53 Empsis cert…" at bounding box center [428, 46] width 429 height 512
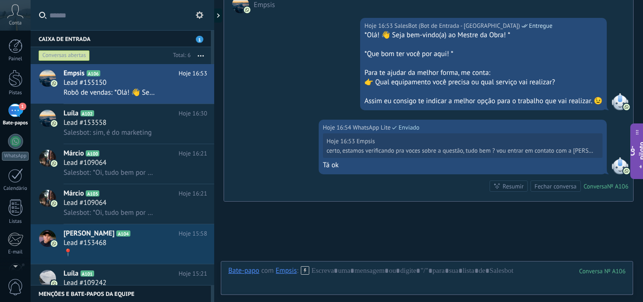
scroll to position [274, 0]
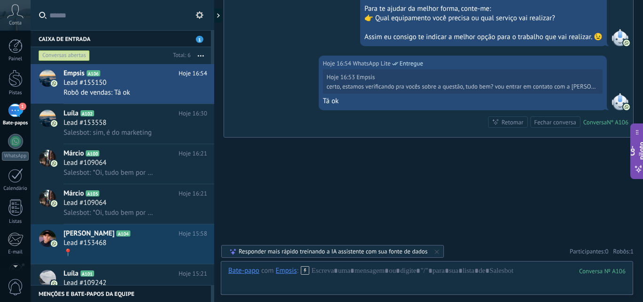
click at [23, 107] on font "1" at bounding box center [22, 106] width 3 height 6
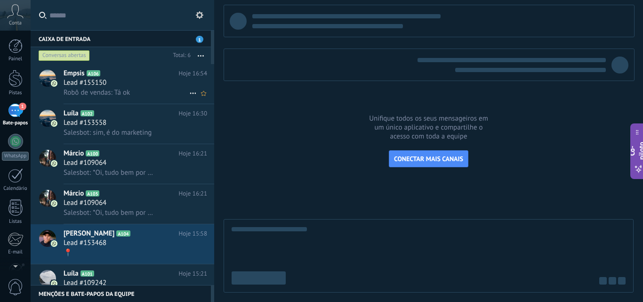
click at [109, 80] on h3 "Lead #155150" at bounding box center [88, 82] width 48 height 9
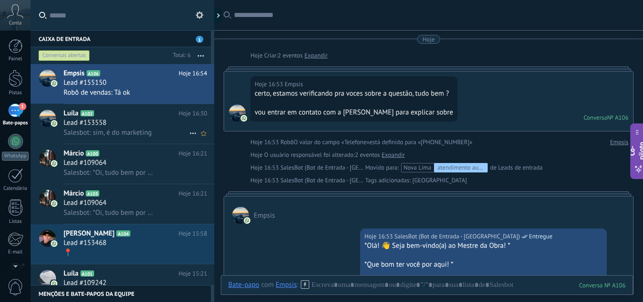
scroll to position [220, 0]
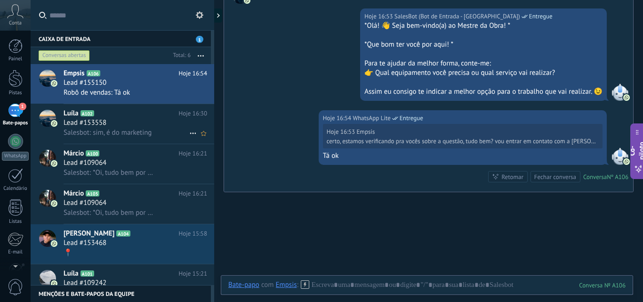
click at [122, 132] on font "Salesbot: sim, é do marketing" at bounding box center [108, 132] width 88 height 9
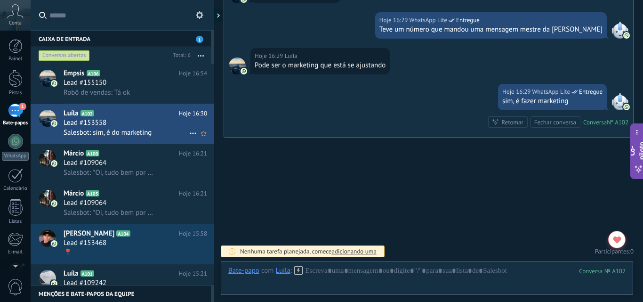
click at [86, 50] on div "Conversas abertas" at bounding box center [64, 55] width 51 height 11
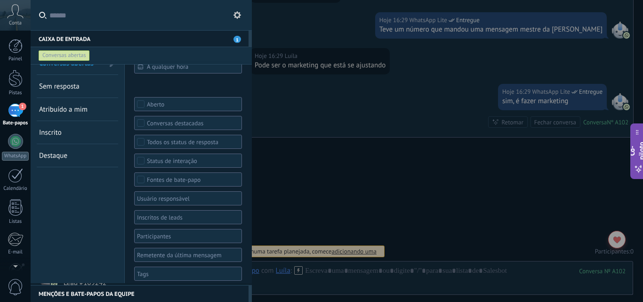
scroll to position [20, 0]
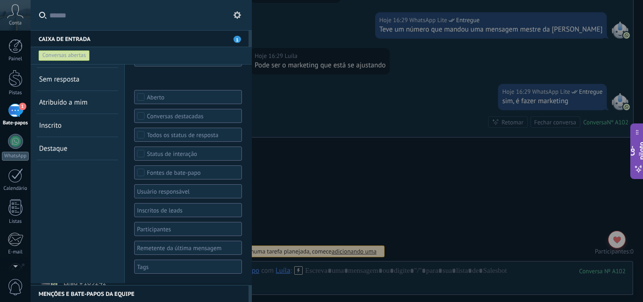
click at [164, 268] on div at bounding box center [185, 266] width 98 height 11
click at [156, 234] on font "Nova Lima" at bounding box center [153, 234] width 25 height 7
click at [107, 263] on div "Conversas abertas Sem resposta Atribuído a mim Inscrito Destaque Salvar" at bounding box center [78, 164] width 94 height 238
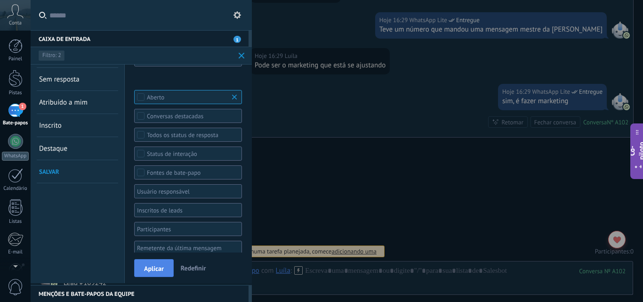
click at [148, 270] on font "Aplicar" at bounding box center [154, 268] width 20 height 8
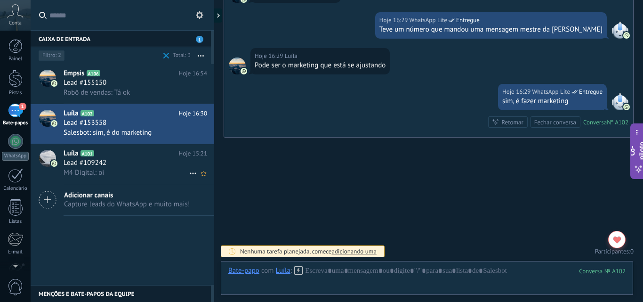
click at [112, 170] on div "M4 Digital: oi" at bounding box center [136, 173] width 144 height 10
